Goal: Transaction & Acquisition: Subscribe to service/newsletter

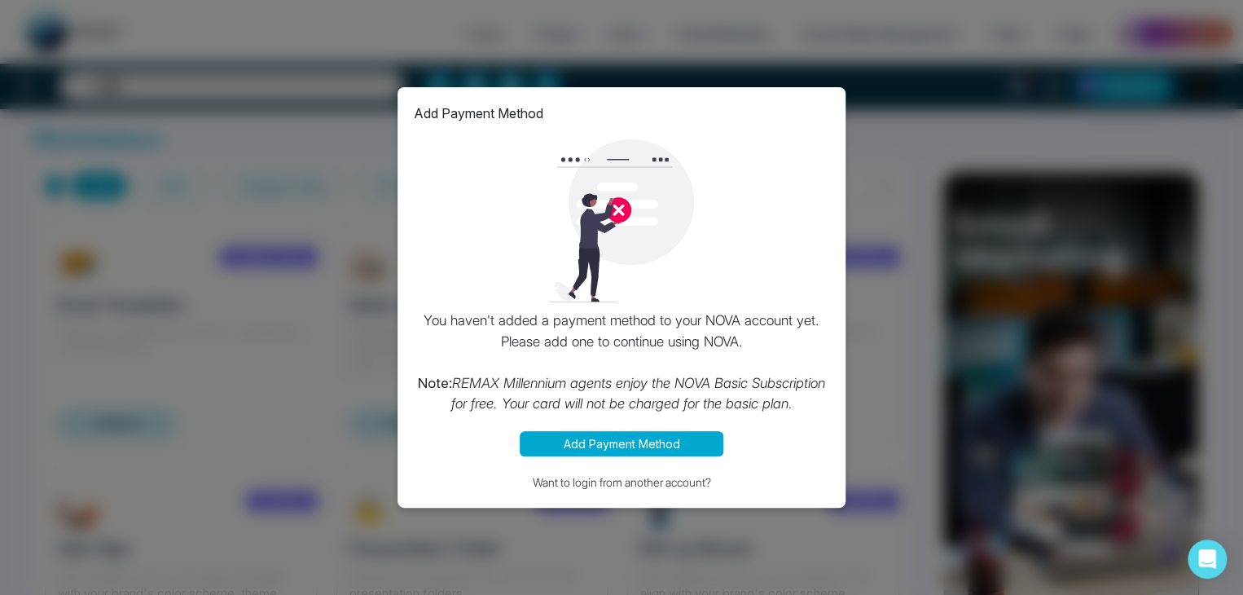
click at [618, 205] on img at bounding box center [621, 220] width 163 height 163
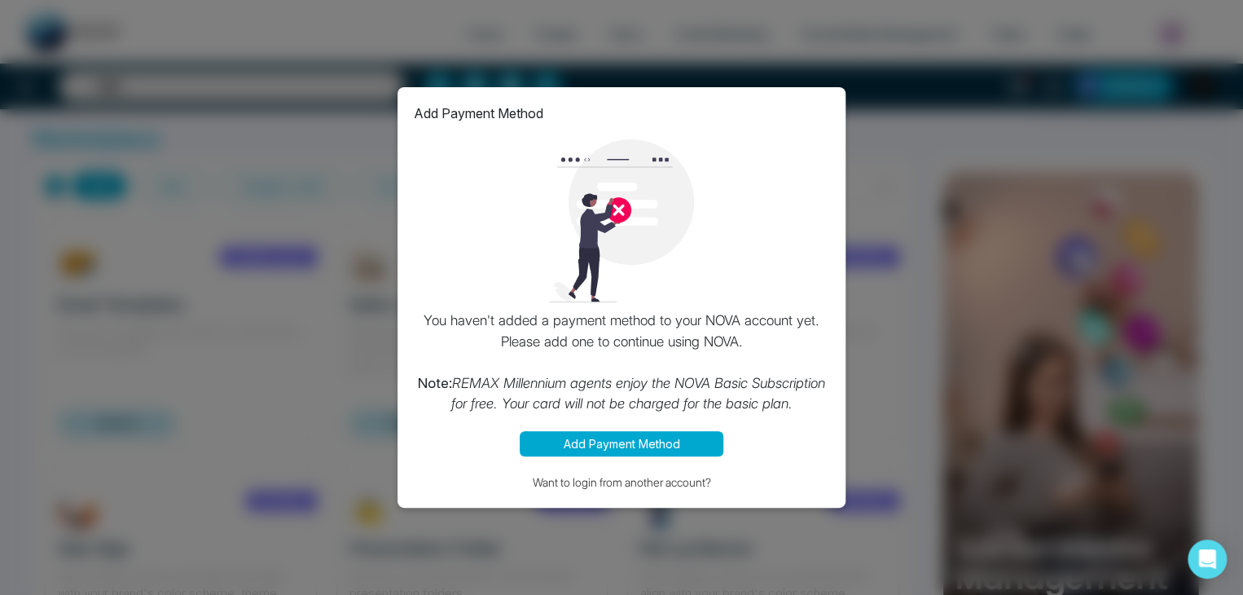
click at [914, 349] on div "Add Payment Method You haven't added a payment method to your NOVA account yet.…" at bounding box center [621, 297] width 1243 height 595
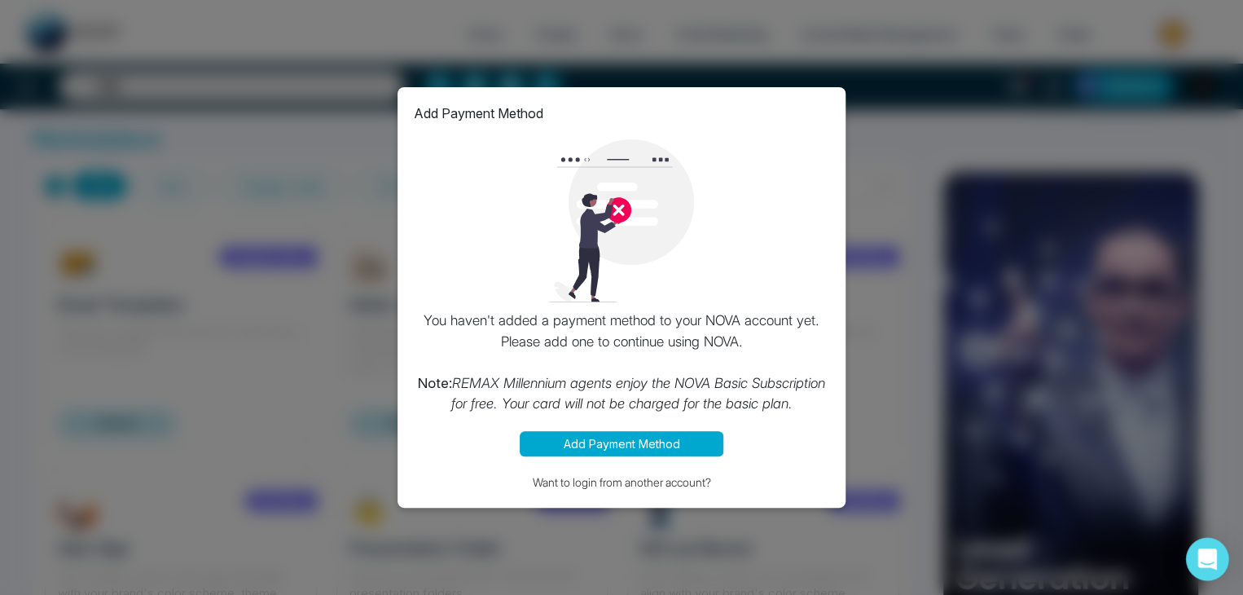
click at [1211, 555] on icon "Open Intercom Messenger" at bounding box center [1206, 558] width 19 height 21
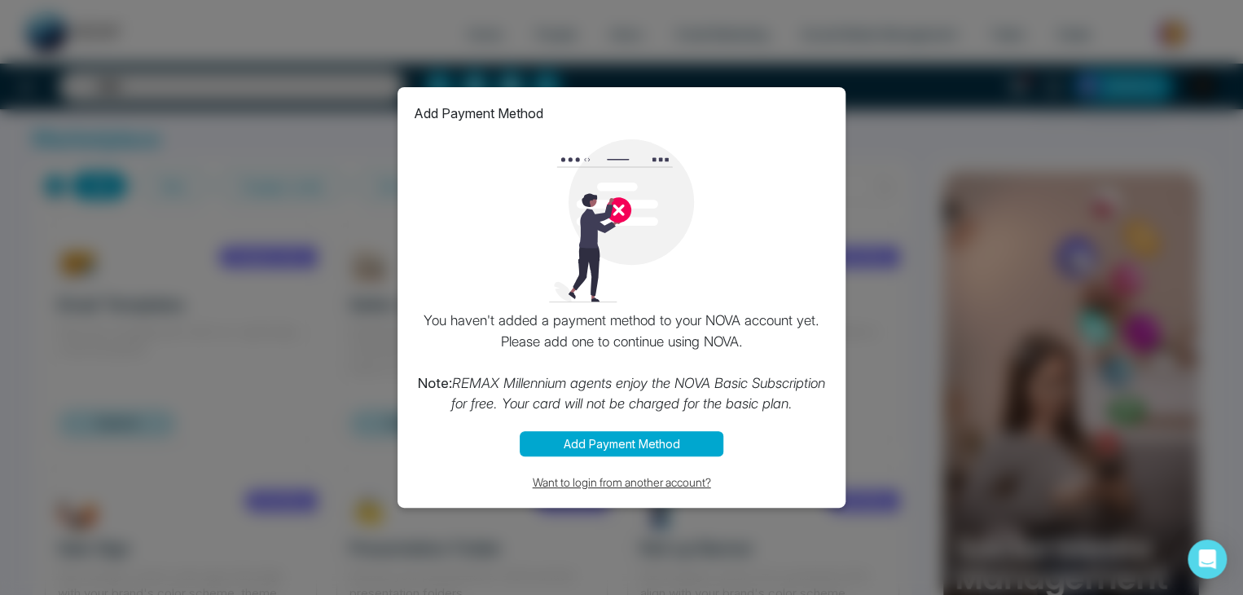
click at [609, 477] on button "Want to login from another account?" at bounding box center [621, 481] width 415 height 19
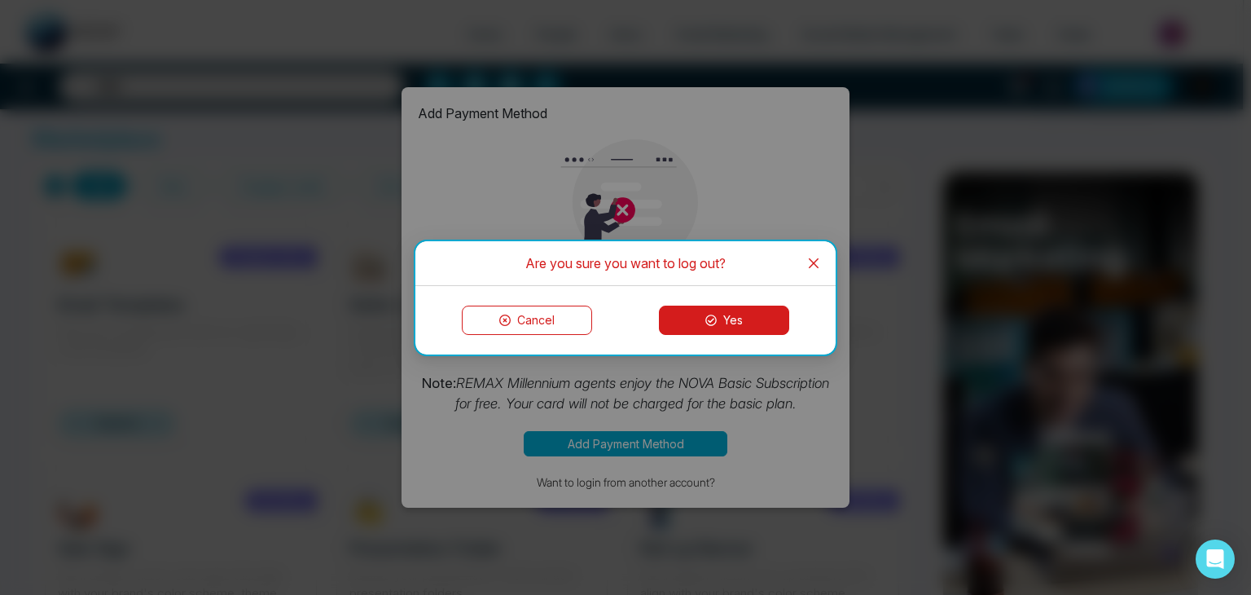
click at [544, 316] on button "Cancel" at bounding box center [527, 319] width 130 height 29
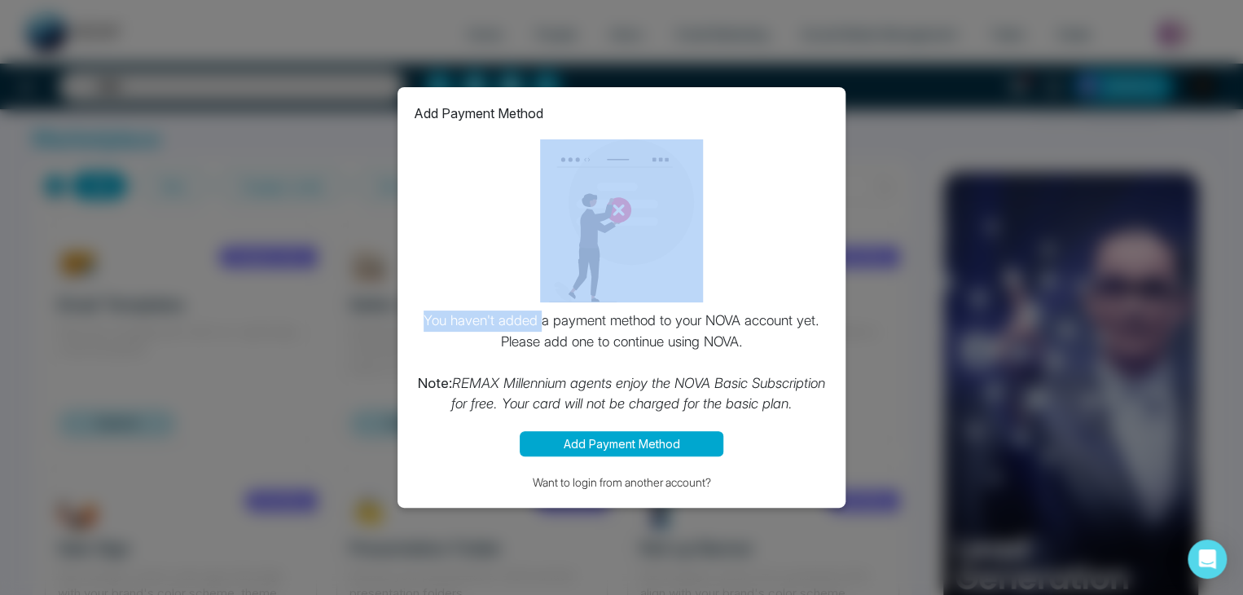
drag, startPoint x: 544, startPoint y: 316, endPoint x: 1004, endPoint y: 59, distance: 526.6
click at [1004, 59] on div "Add Payment Method You haven't added a payment method to your NOVA account yet.…" at bounding box center [621, 297] width 1243 height 595
